Goal: Transaction & Acquisition: Purchase product/service

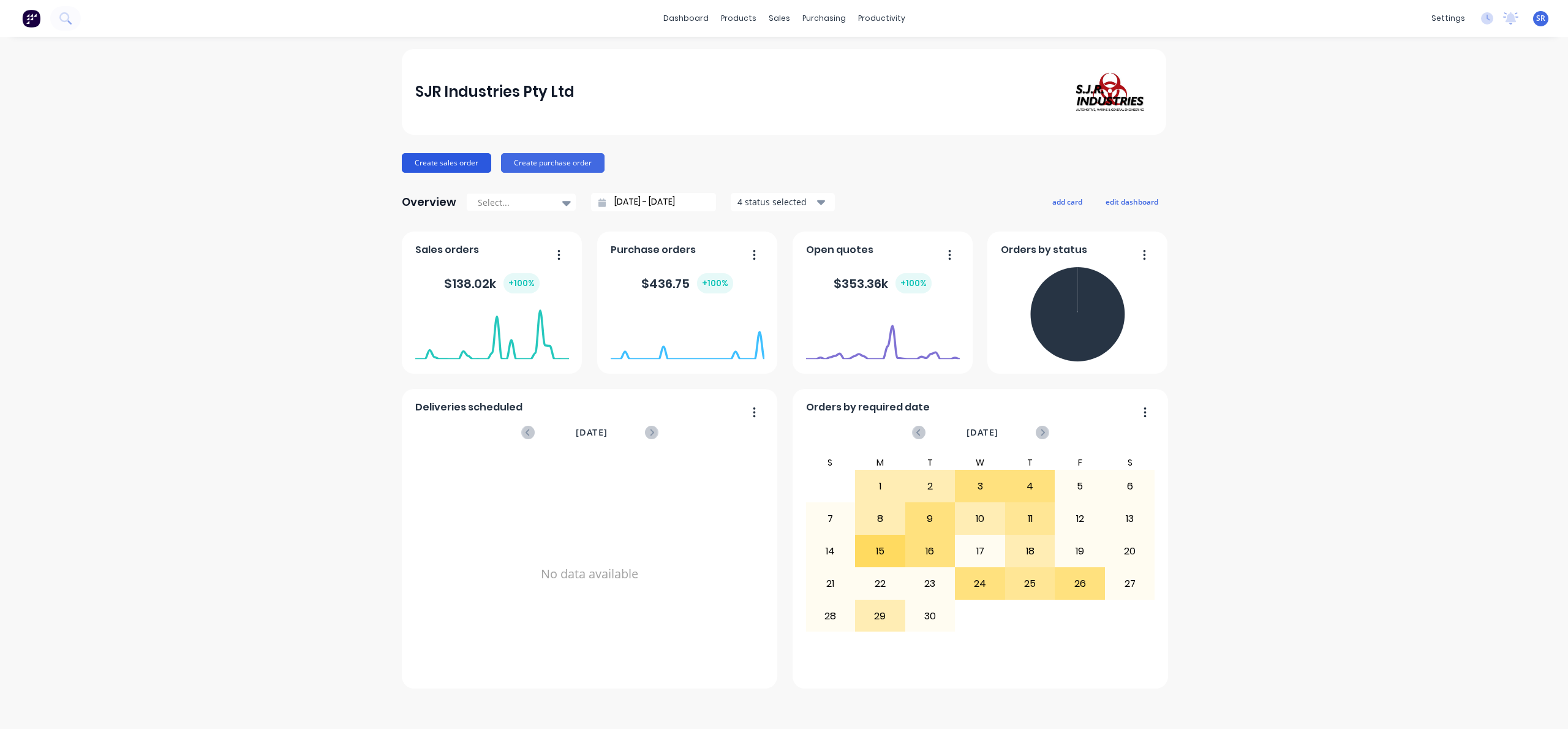
click at [456, 168] on button "Create sales order" at bounding box center [446, 163] width 89 height 20
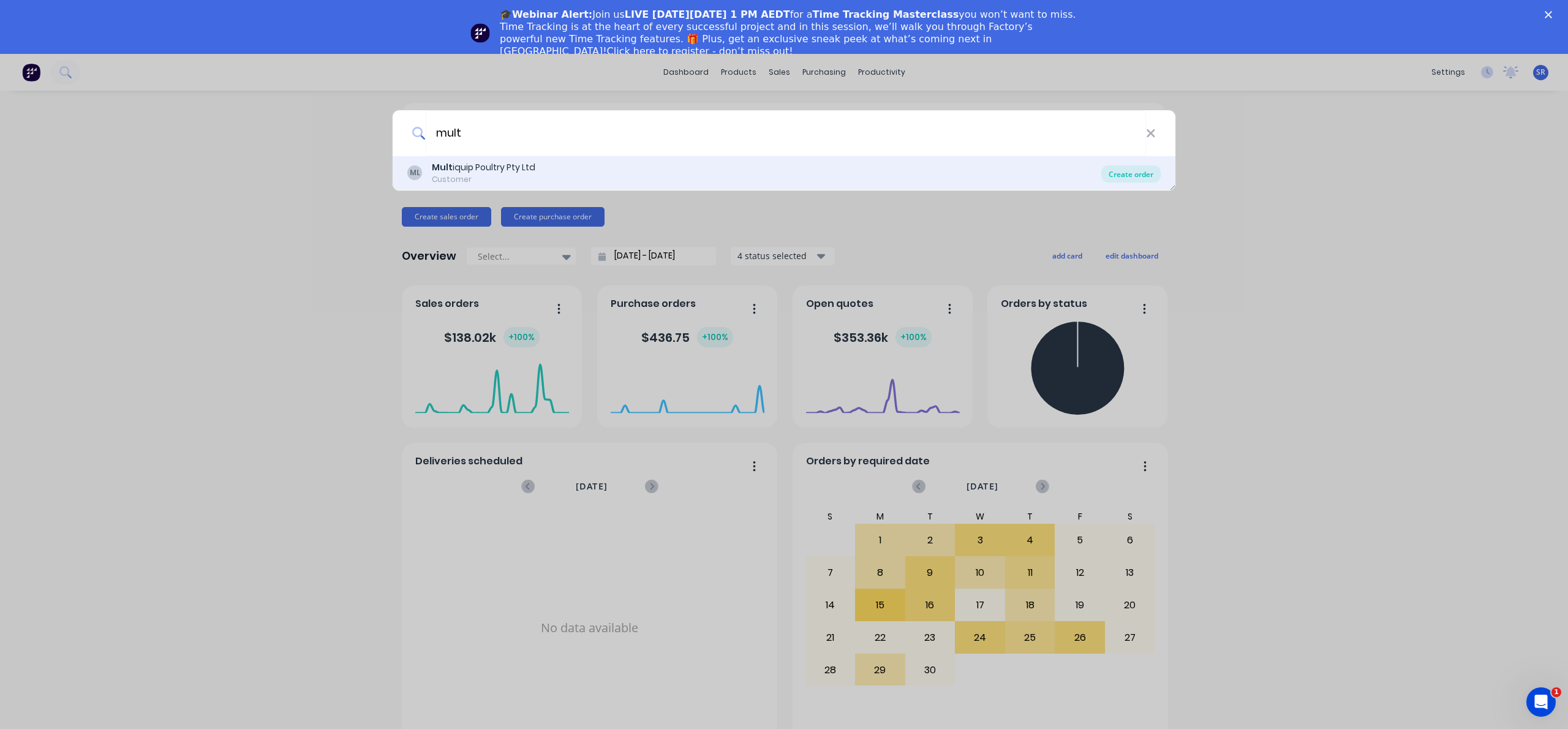
type input "mult"
click at [1136, 174] on div "Create order" at bounding box center [1131, 174] width 60 height 17
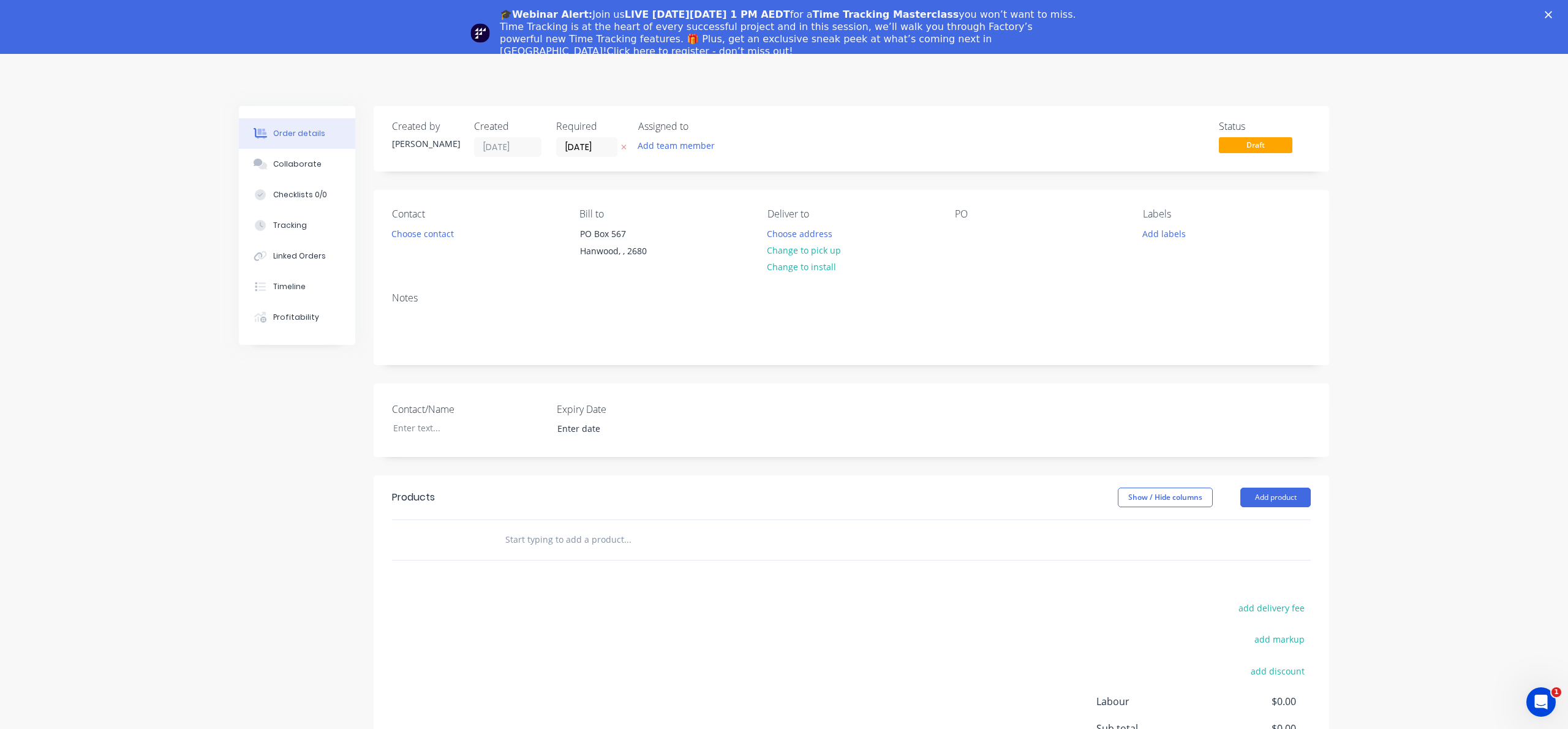
click at [905, 348] on div "Notes" at bounding box center [851, 324] width 955 height 82
click at [417, 230] on button "Choose contact" at bounding box center [423, 233] width 75 height 16
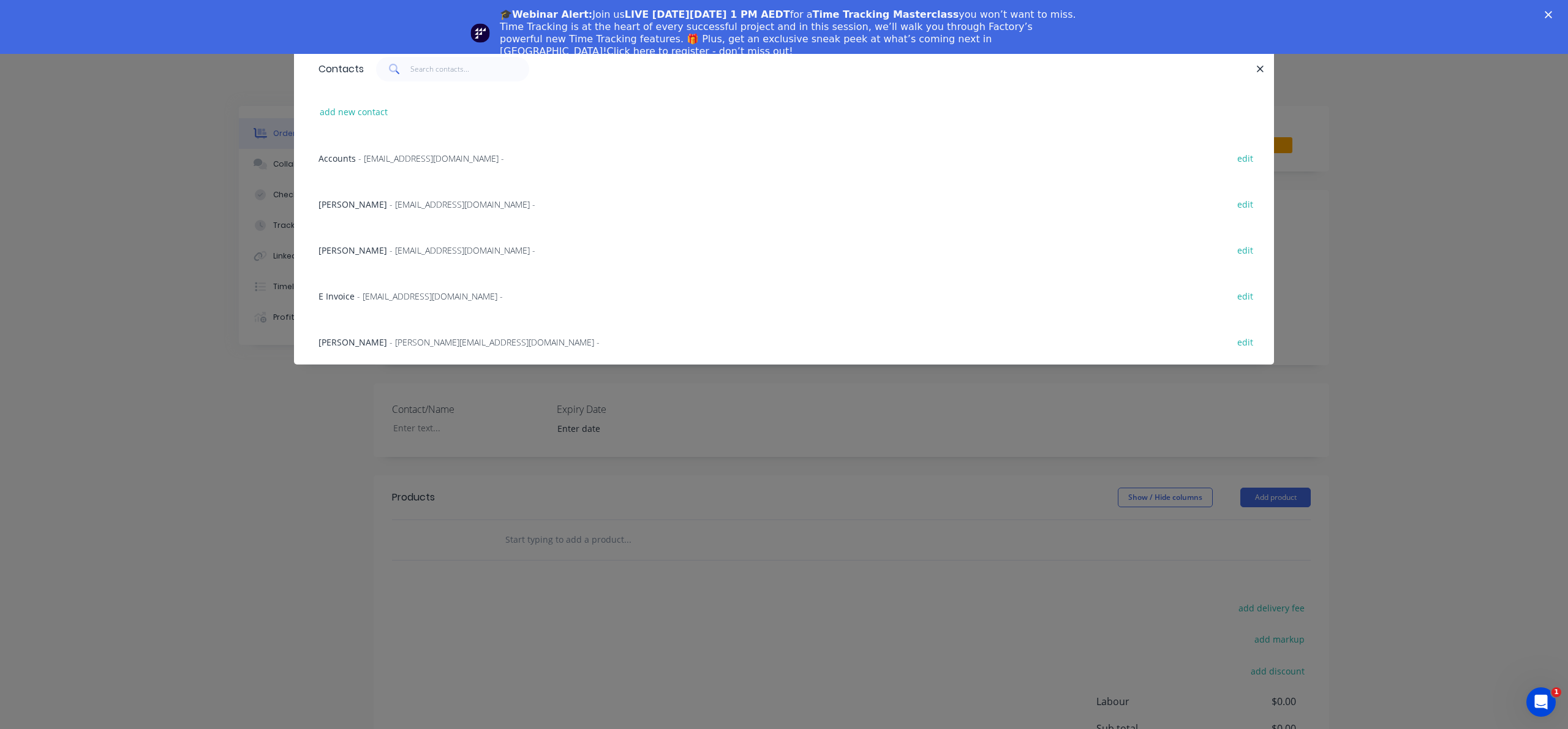
click at [431, 338] on span "- [PERSON_NAME][EMAIL_ADDRESS][DOMAIN_NAME] -" at bounding box center [494, 342] width 210 height 11
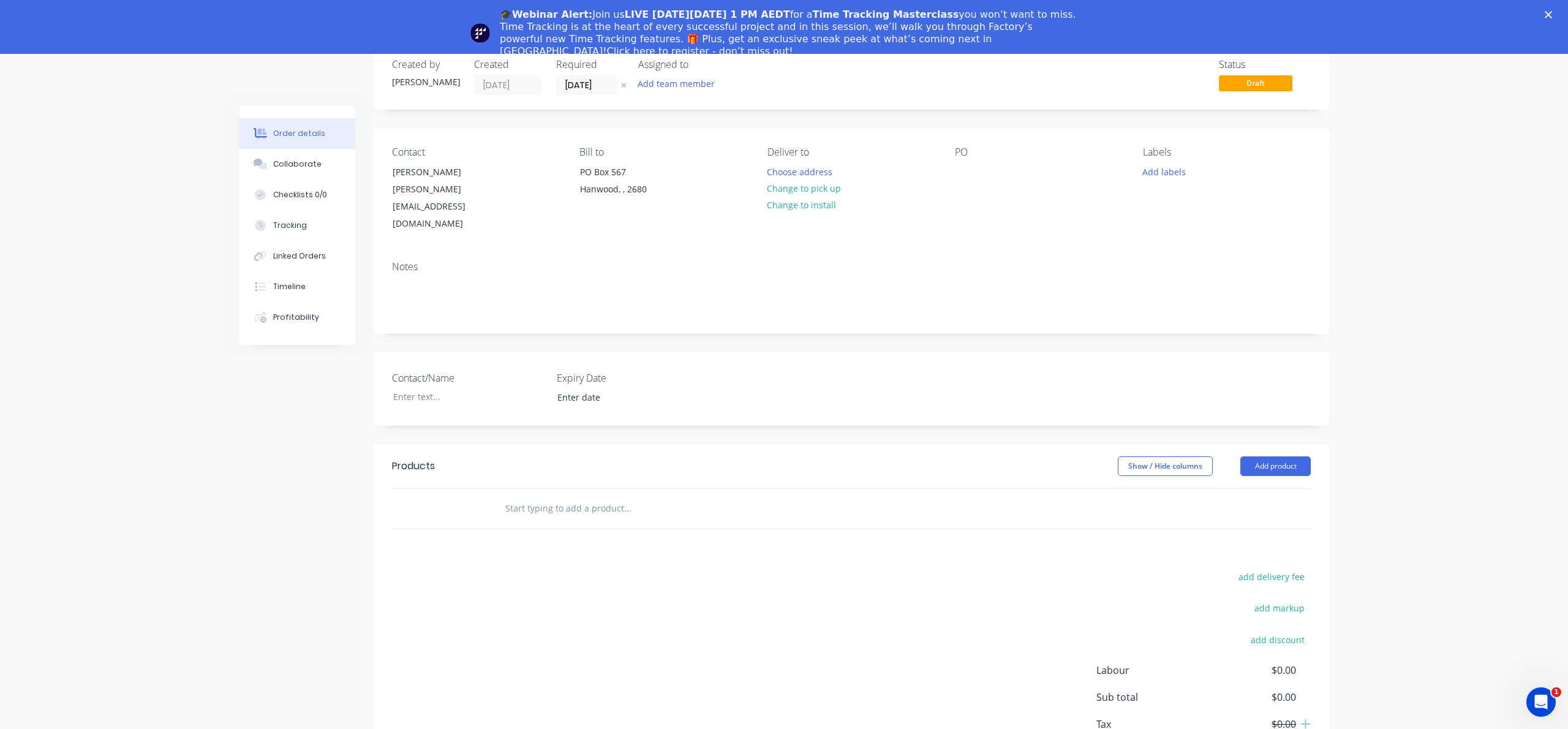
scroll to position [65, 0]
click at [580, 494] on input "text" at bounding box center [627, 506] width 245 height 25
drag, startPoint x: 504, startPoint y: 476, endPoint x: 543, endPoint y: 475, distance: 39.0
click at [543, 494] on input "Replace" at bounding box center [627, 506] width 245 height 25
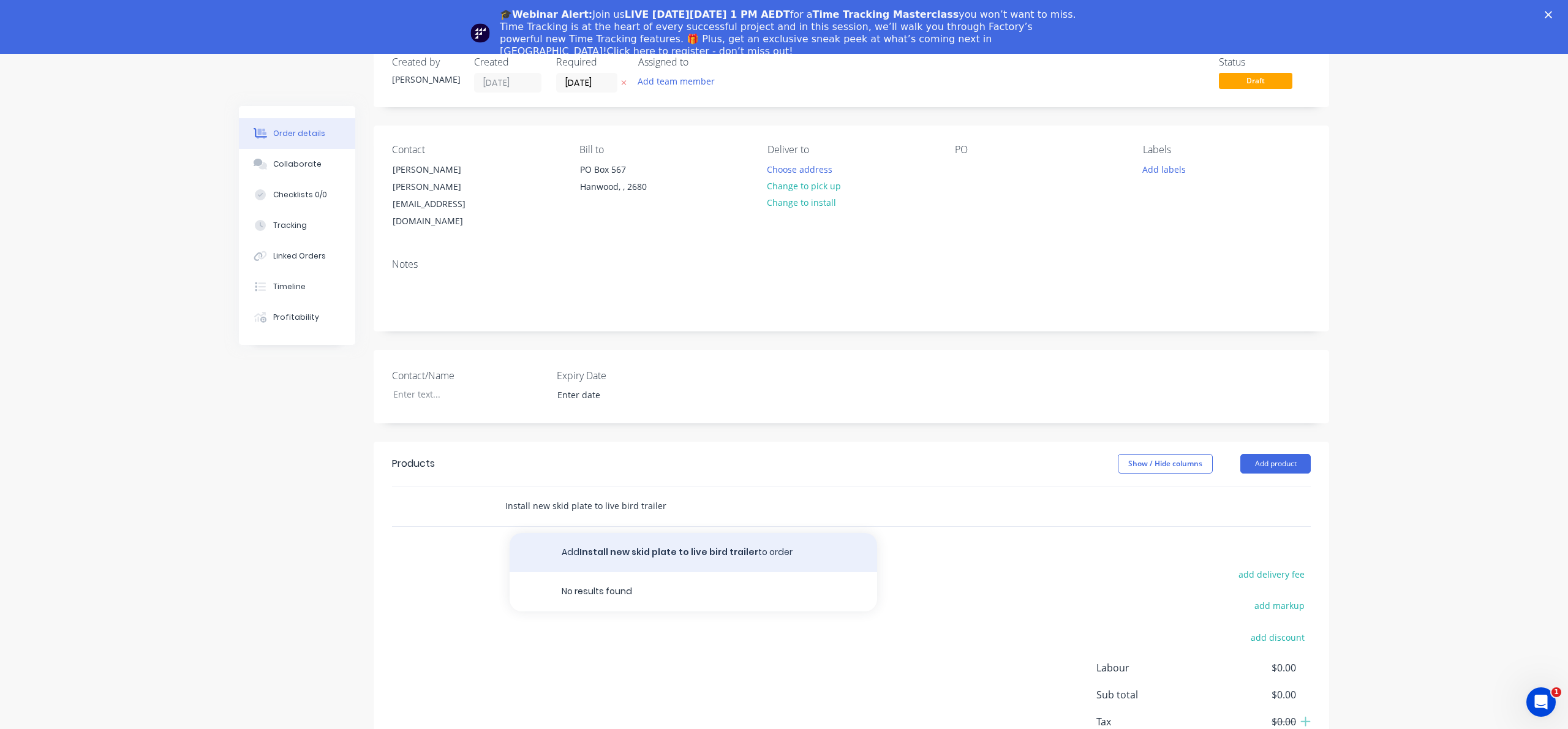
type input "Install new skid plate to live bird trailer"
click at [596, 533] on button "Add Install new skid plate to live bird trailer to order" at bounding box center [693, 553] width 368 height 39
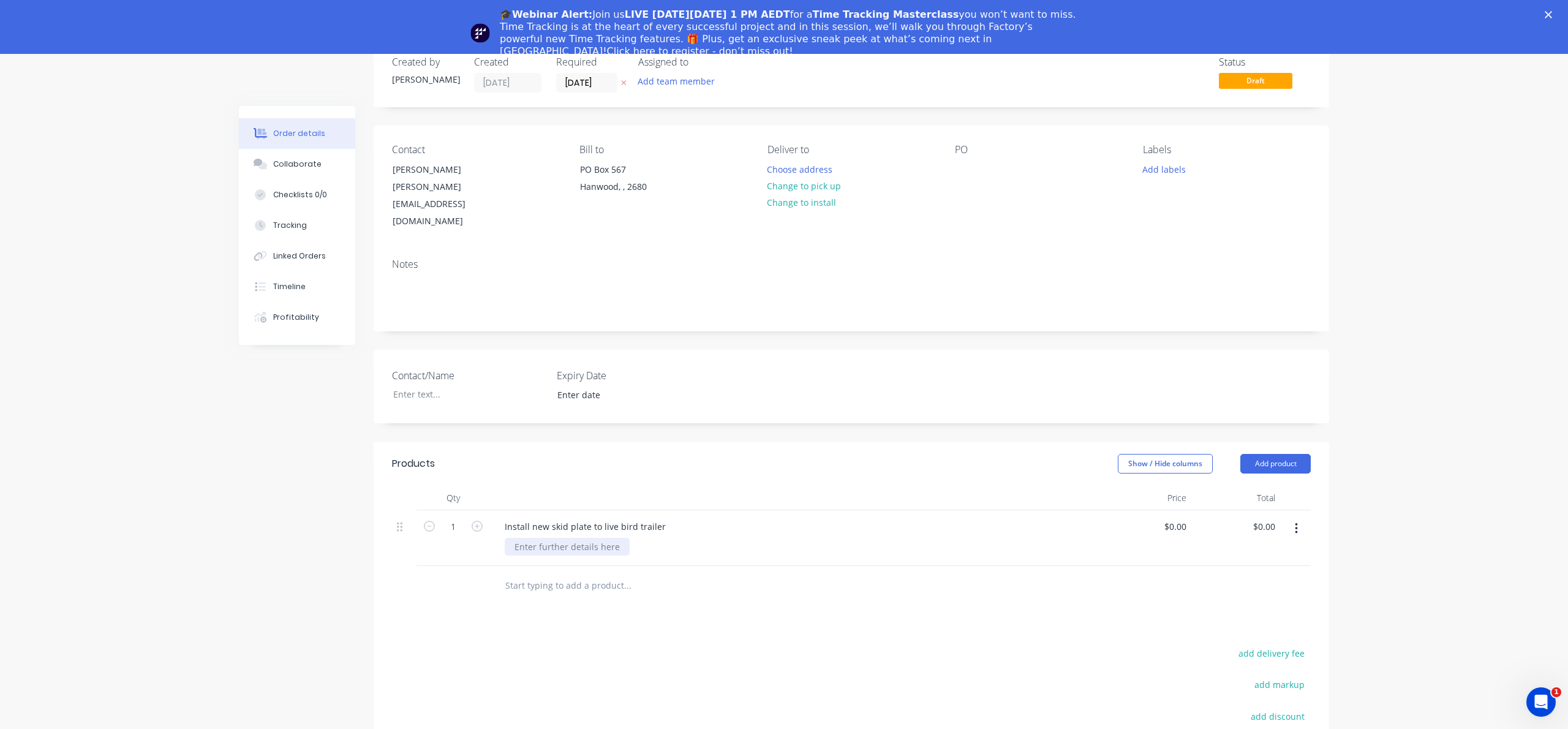
click at [534, 538] on div at bounding box center [567, 547] width 125 height 18
click at [511, 538] on div "- Does not include repairs to any other part of the trailer" at bounding box center [630, 547] width 252 height 18
click at [519, 538] on div "- Does not include repairs to any other part of the trailer" at bounding box center [630, 554] width 252 height 30
click at [630, 538] on div "- Includes new King pin and hub - Does not include repairs to any other part of…" at bounding box center [698, 547] width 386 height 18
click at [875, 538] on div "- Includes new King pin and Hub - Does not include repairs to any other part of…" at bounding box center [801, 554] width 593 height 30
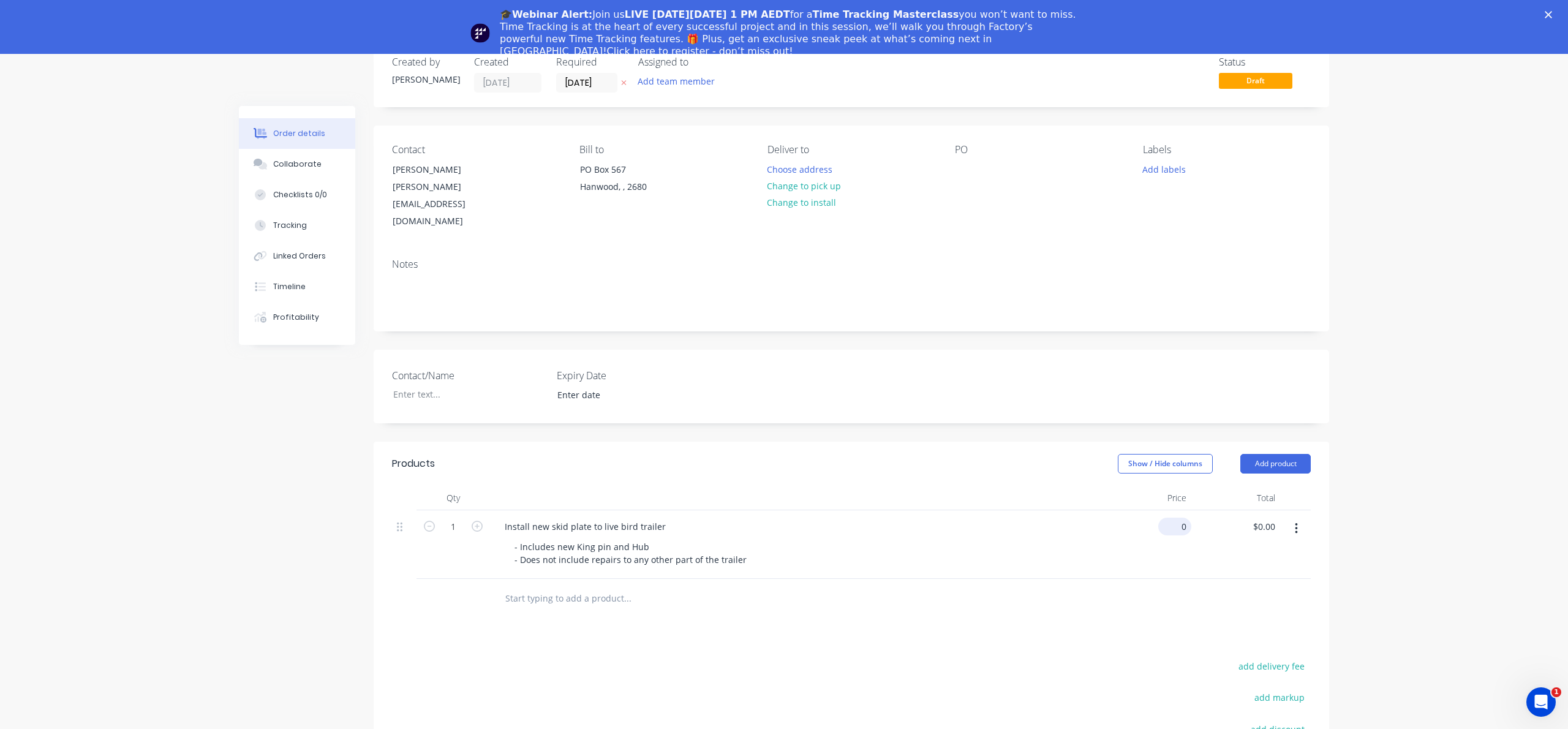
click at [1170, 510] on div "0 $0.00" at bounding box center [1147, 545] width 89 height 68
click at [1183, 518] on input "0" at bounding box center [1184, 527] width 14 height 18
type input "$6,844.48"
click at [1153, 596] on div "Products Show / Hide columns Add product Qty Price Total 1 Install new skid pla…" at bounding box center [851, 664] width 955 height 445
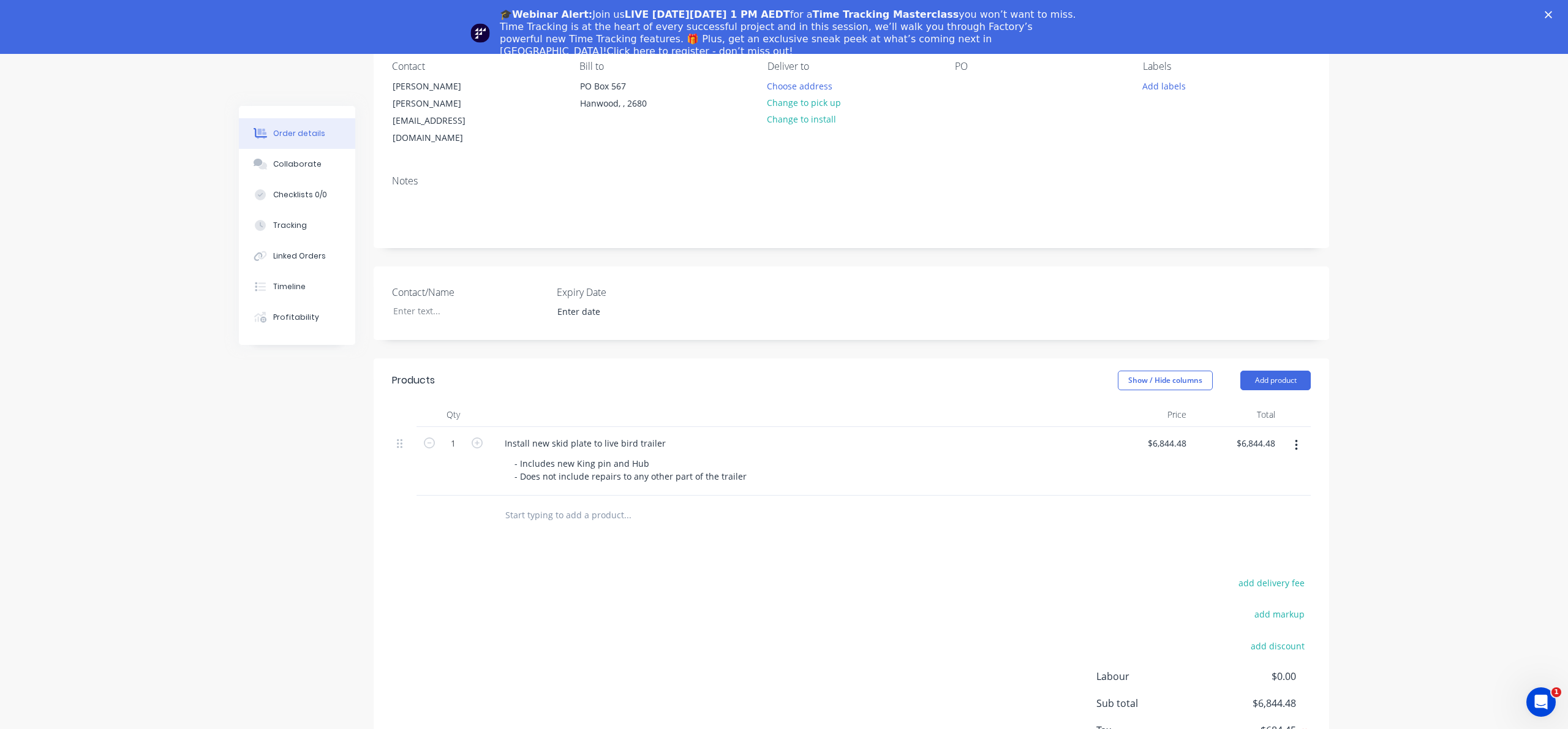
scroll to position [209, 0]
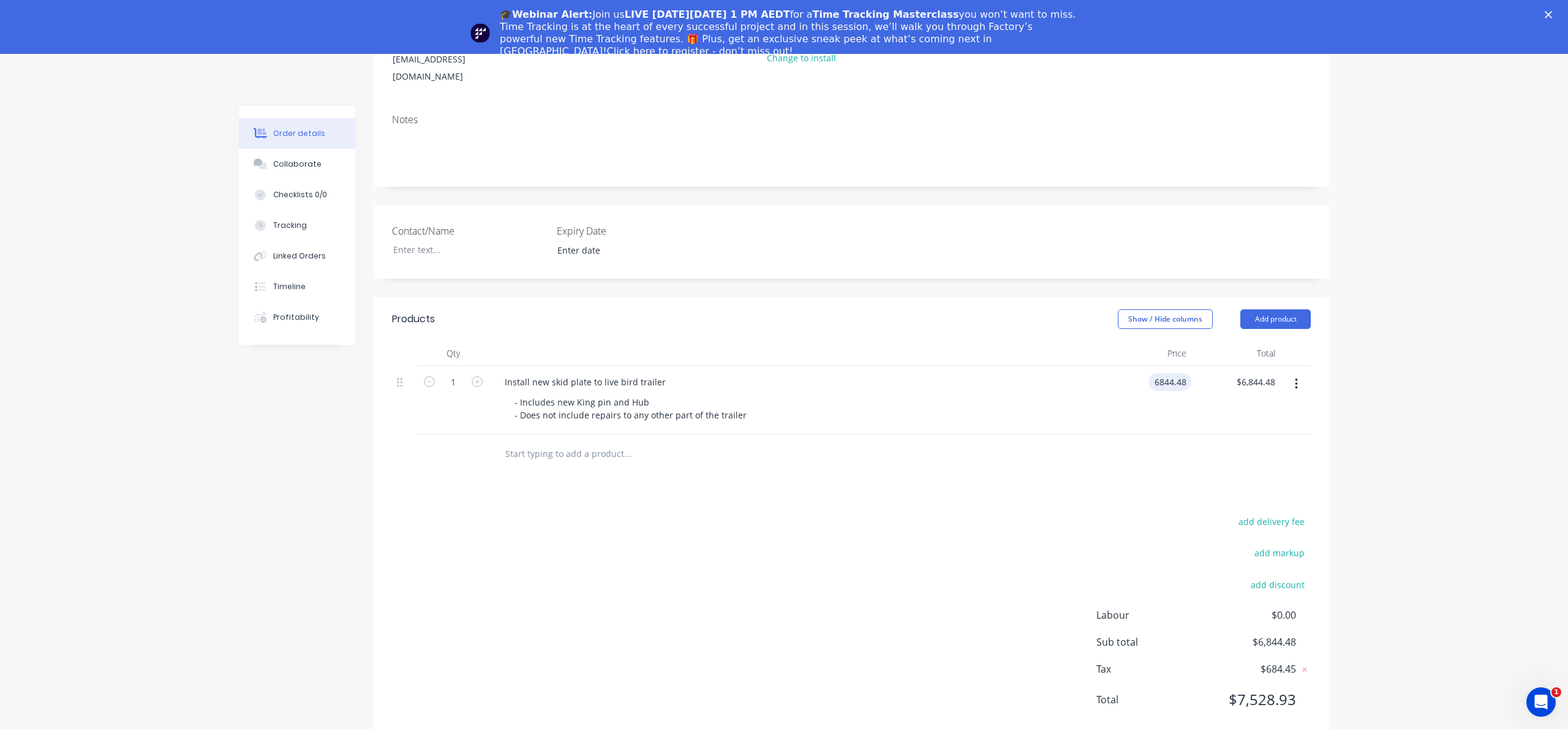
click at [1172, 373] on input "6844.48" at bounding box center [1172, 382] width 38 height 18
type input "$6,222.25"
click at [1161, 448] on div "Products Show / Hide columns Add product Qty Price Total 1 Install new skid pla…" at bounding box center [851, 519] width 955 height 445
click at [746, 393] on div "- Includes new King pin and Hub - Does not include repairs to any other part of…" at bounding box center [630, 409] width 252 height 30
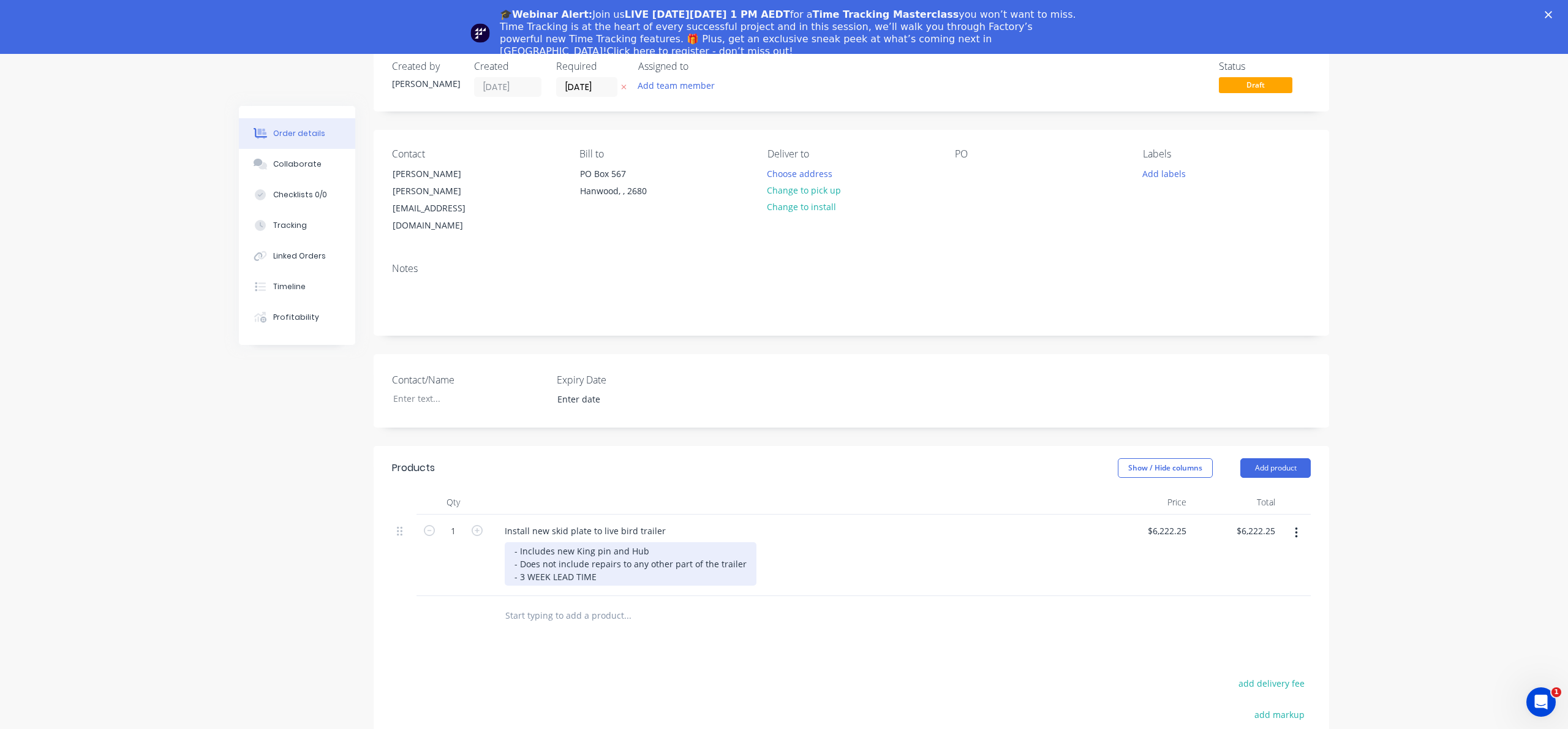
scroll to position [42, 0]
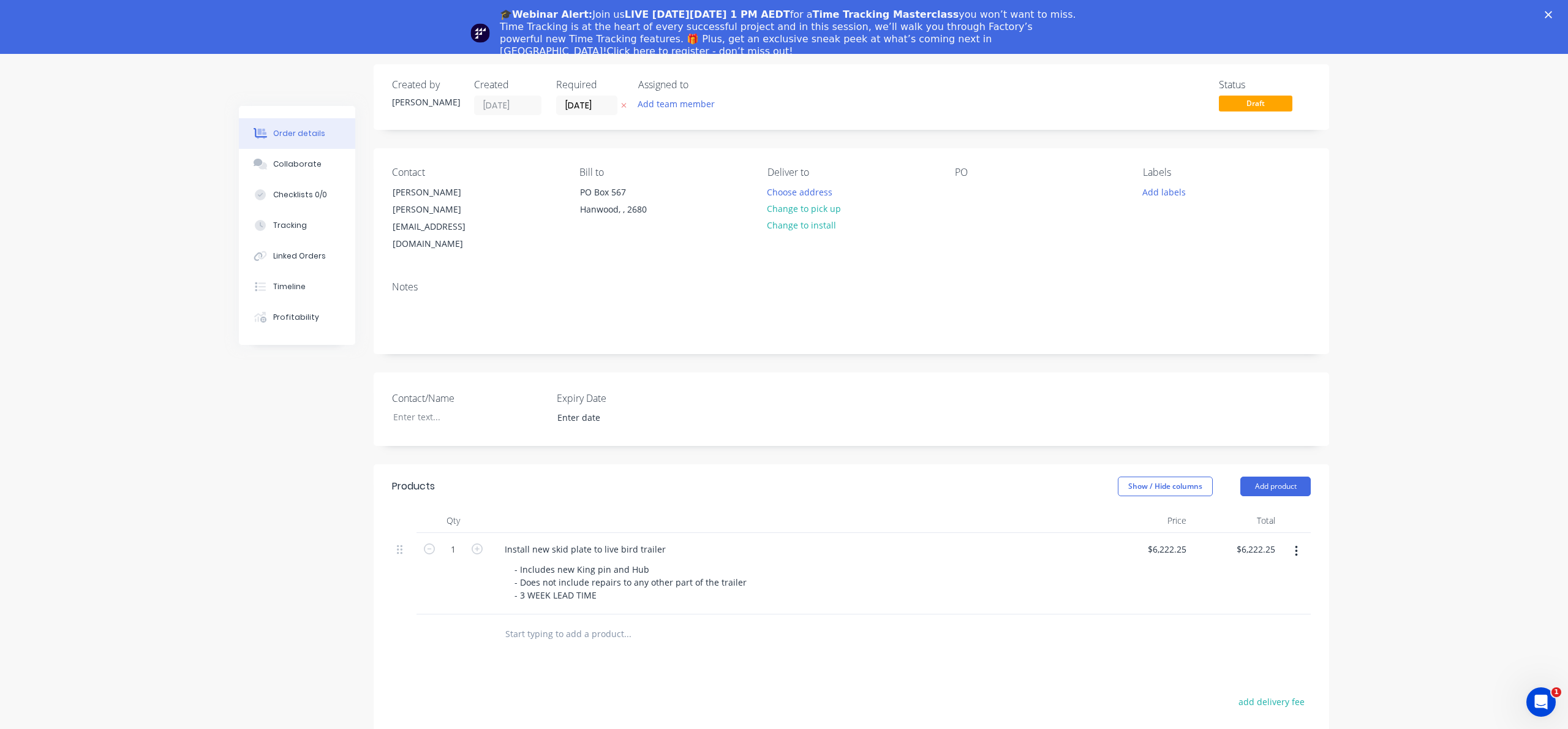
click at [1543, 15] on div "🎓Webinar Alert: Join us LIVE [DATE][DATE] 1 PM AEDT for a Time Tracking Masterc…" at bounding box center [784, 33] width 1568 height 56
click at [1548, 13] on polygon "Close" at bounding box center [1548, 15] width 8 height 8
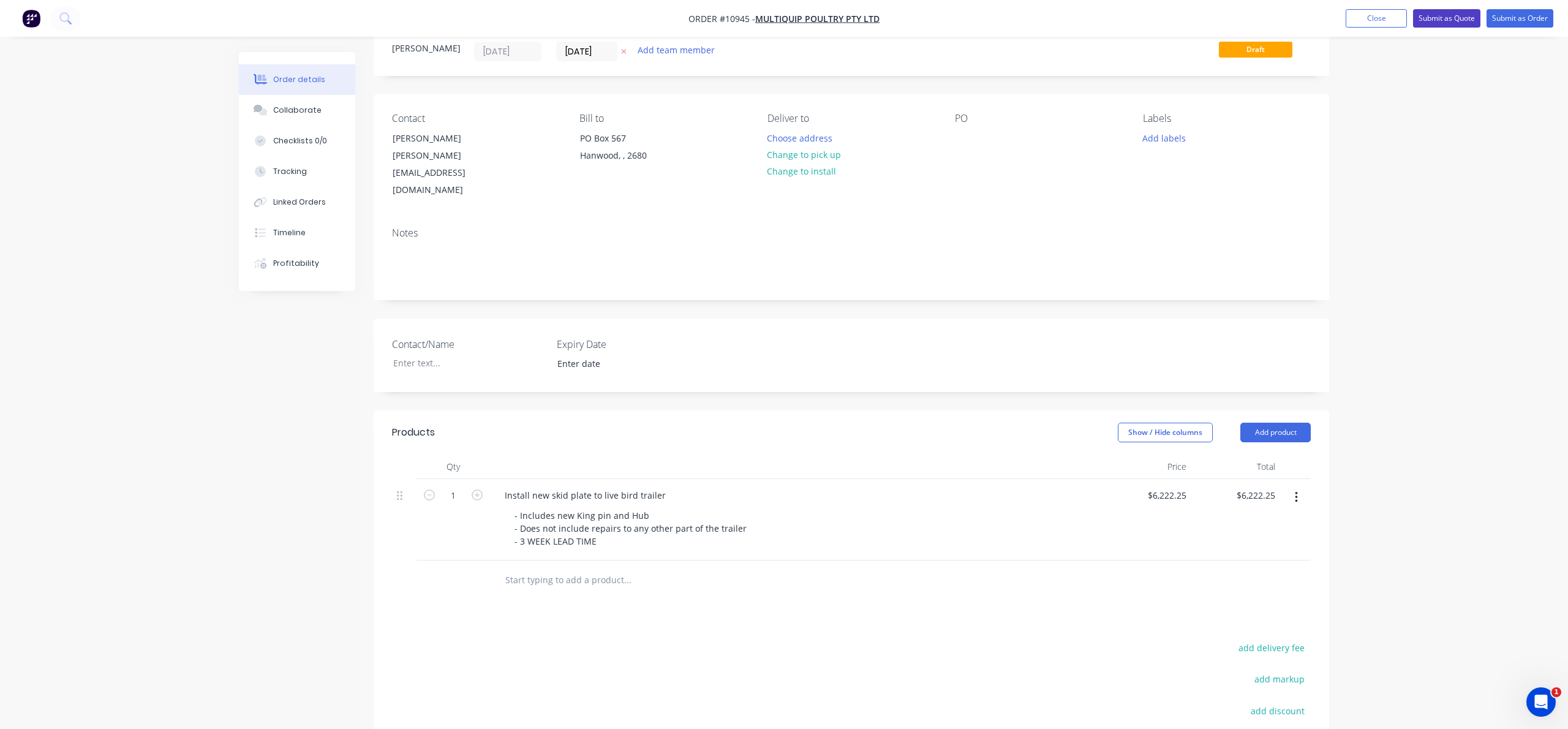
click at [1441, 18] on button "Submit as Quote" at bounding box center [1446, 18] width 67 height 18
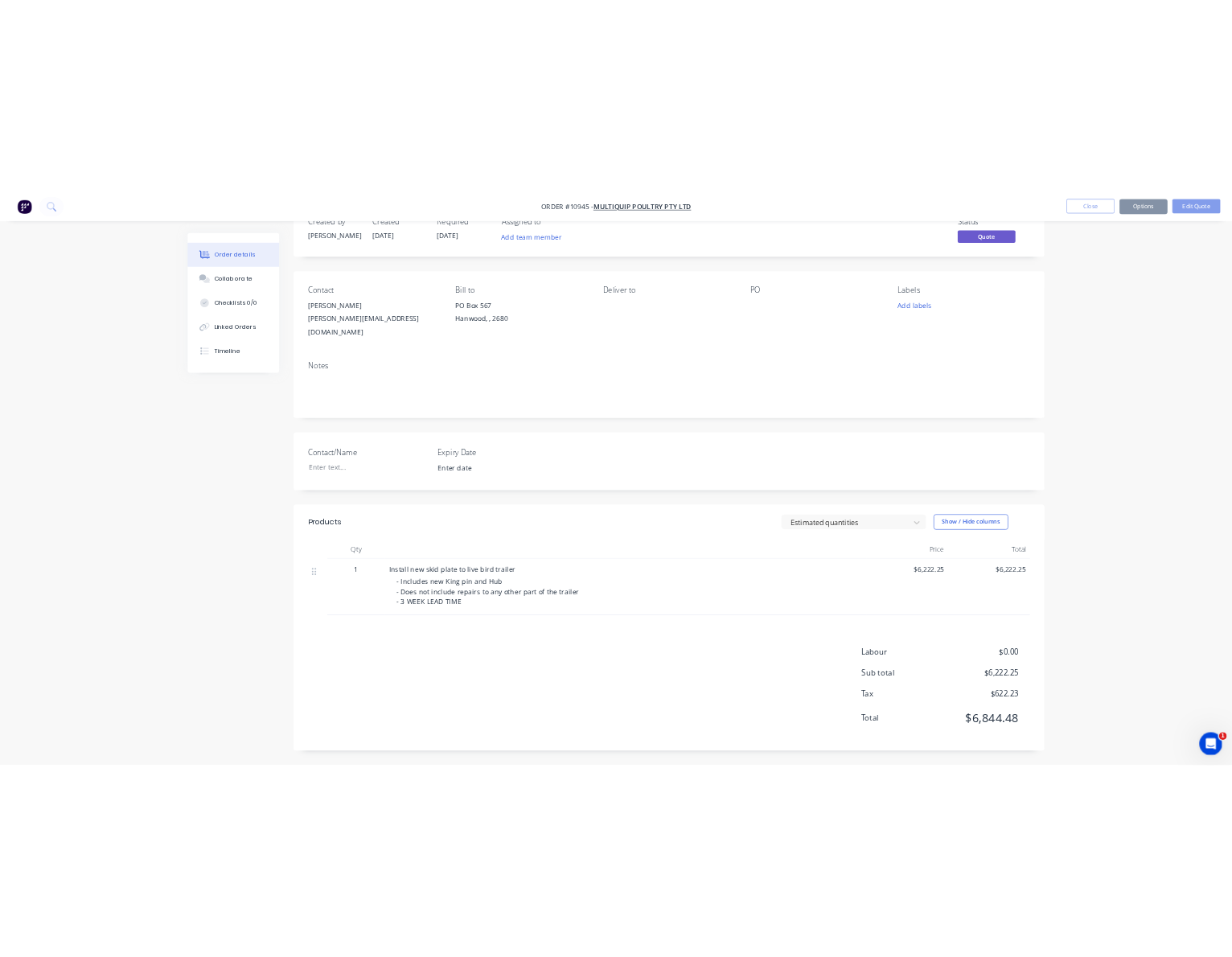
scroll to position [0, 0]
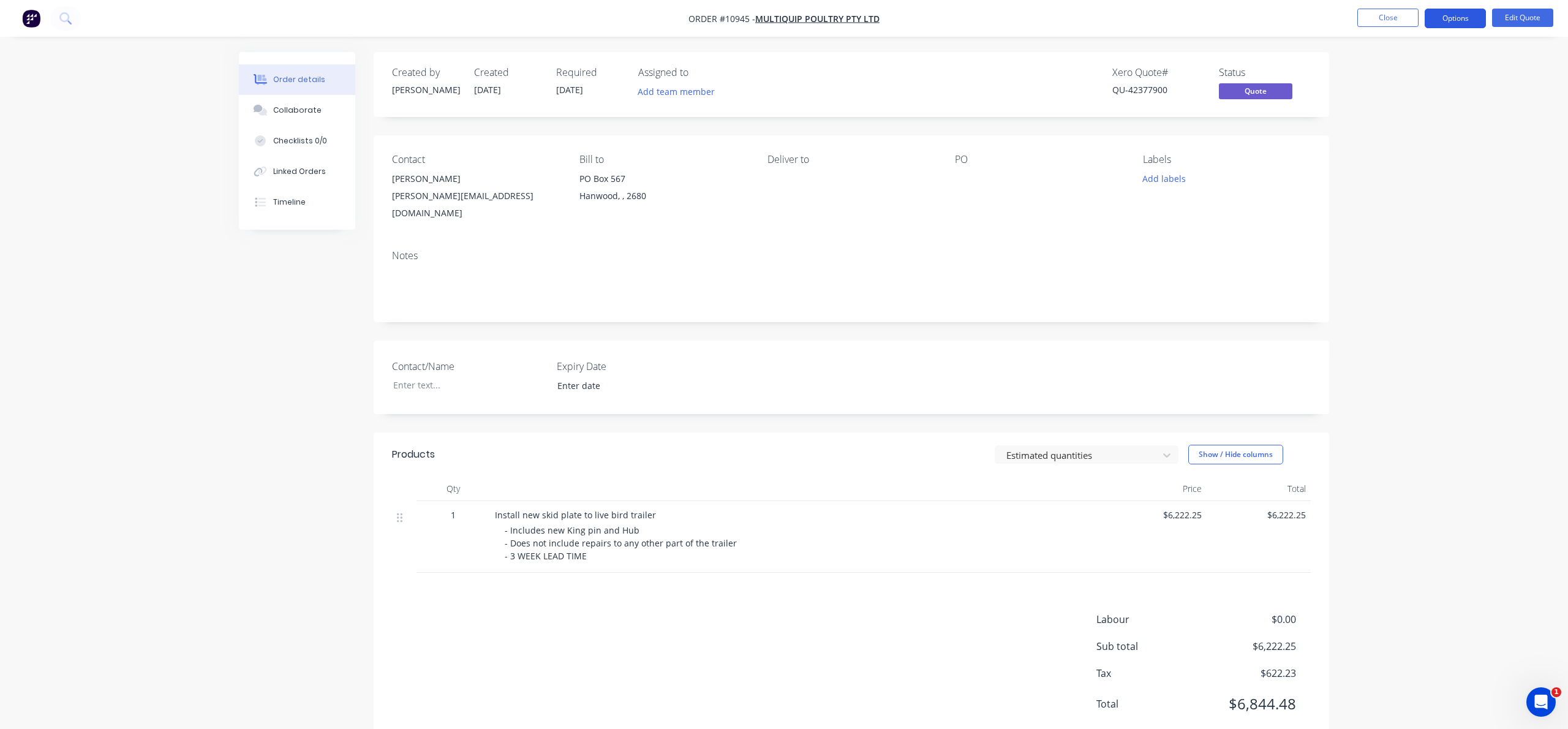
click at [1462, 13] on button "Options" at bounding box center [1455, 18] width 61 height 20
click at [1369, 75] on div "Quote" at bounding box center [1419, 75] width 113 height 18
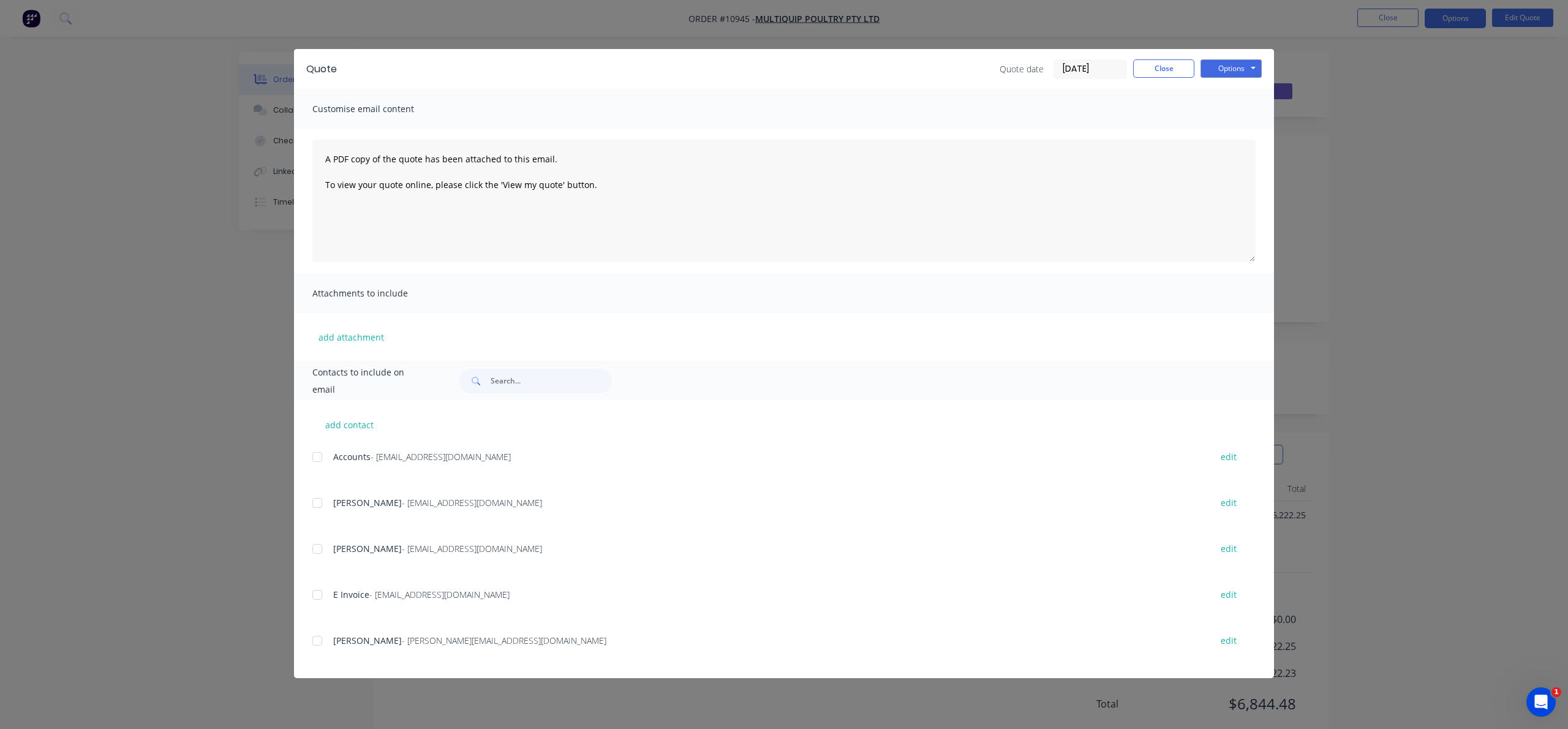
click at [319, 641] on div at bounding box center [317, 641] width 25 height 25
click at [1226, 66] on button "Options" at bounding box center [1231, 68] width 61 height 18
click at [1224, 123] on button "Email" at bounding box center [1240, 131] width 78 height 20
click at [1182, 73] on button "Close" at bounding box center [1163, 68] width 61 height 18
